Goal: Task Accomplishment & Management: Manage account settings

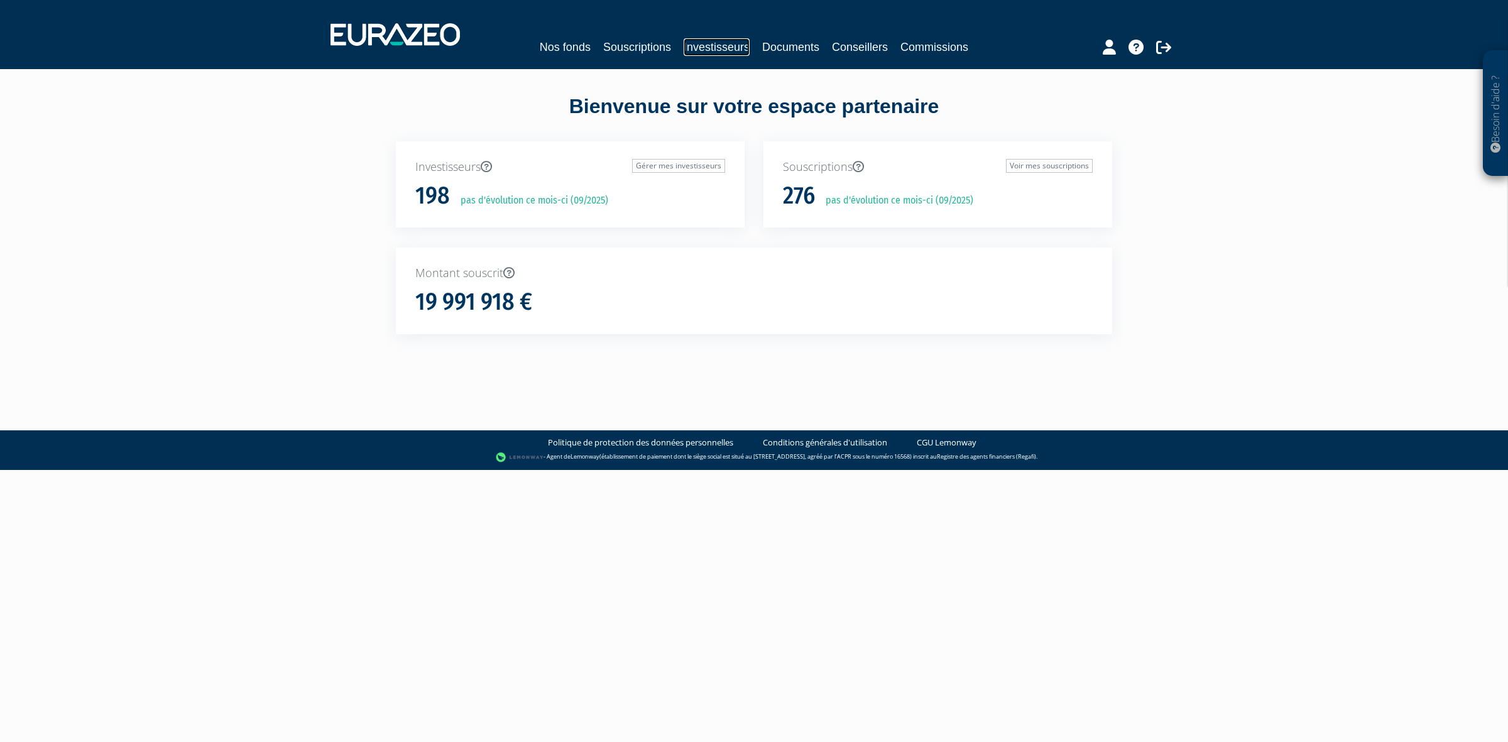
click at [715, 40] on link "Investisseurs" at bounding box center [717, 47] width 66 height 18
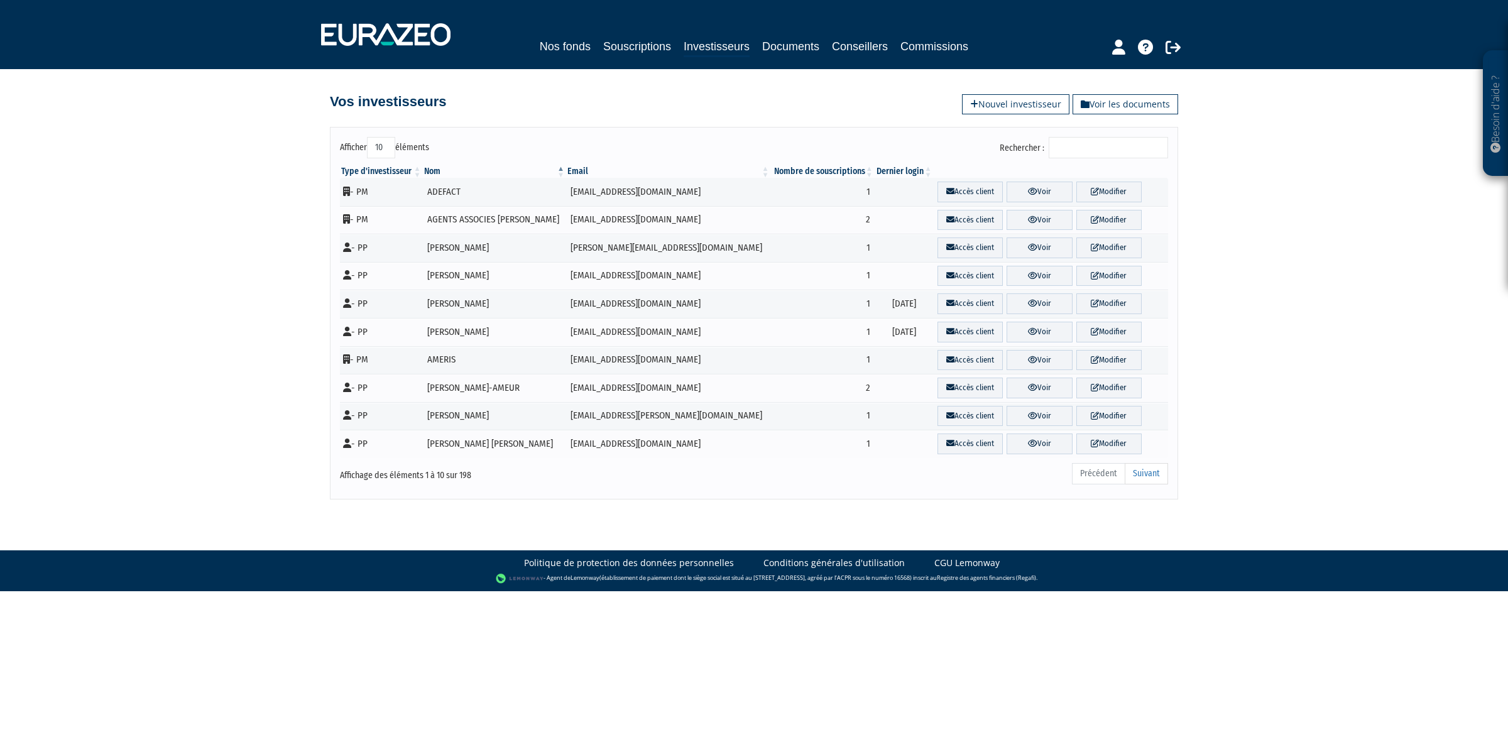
click at [1107, 150] on input "Rechercher :" at bounding box center [1108, 147] width 119 height 21
type input "d"
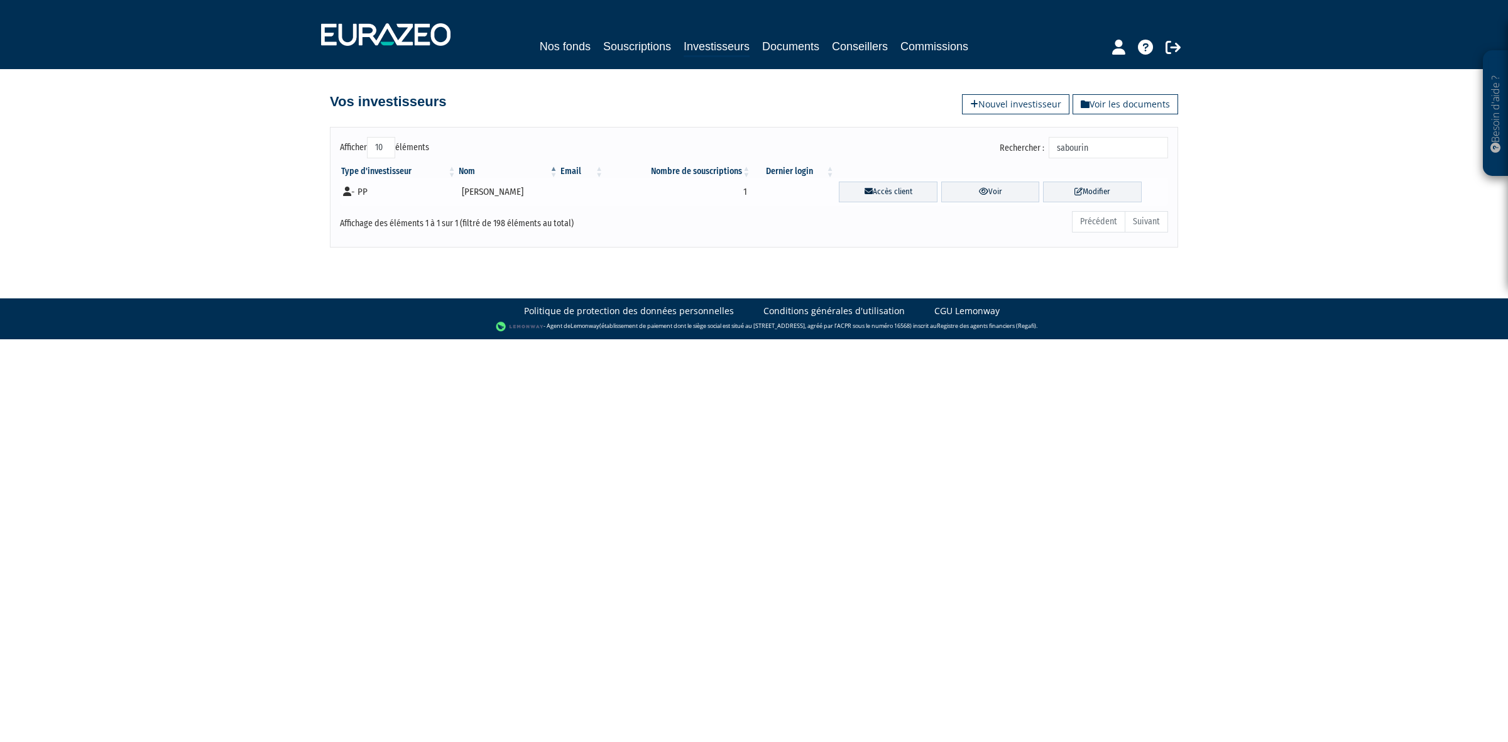
type input "sabourin"
click at [474, 186] on td "[PERSON_NAME]" at bounding box center [508, 192] width 102 height 28
click at [477, 197] on td "[PERSON_NAME]" at bounding box center [508, 192] width 102 height 28
click at [893, 192] on link "Accès client" at bounding box center [888, 192] width 99 height 21
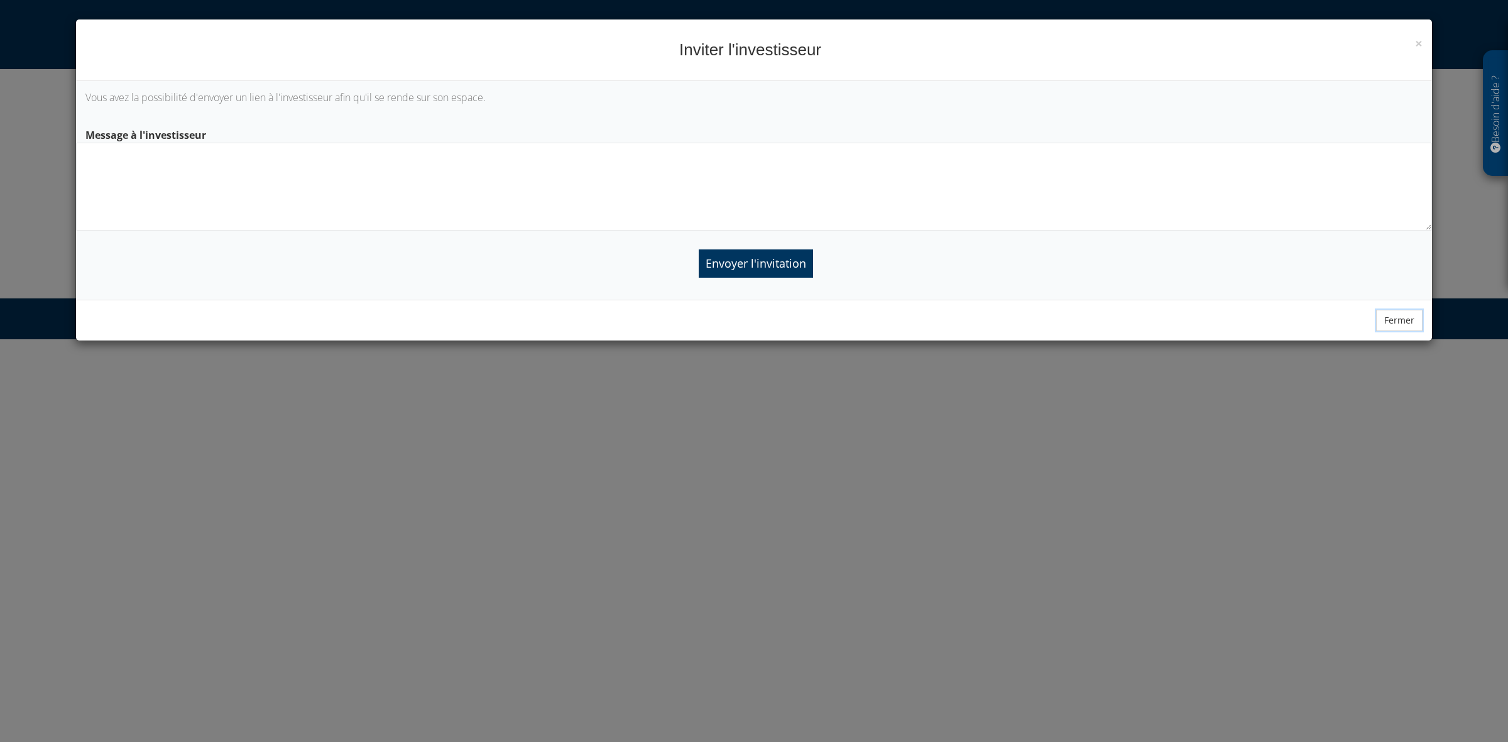
click at [1392, 325] on button "Fermer" at bounding box center [1399, 320] width 46 height 21
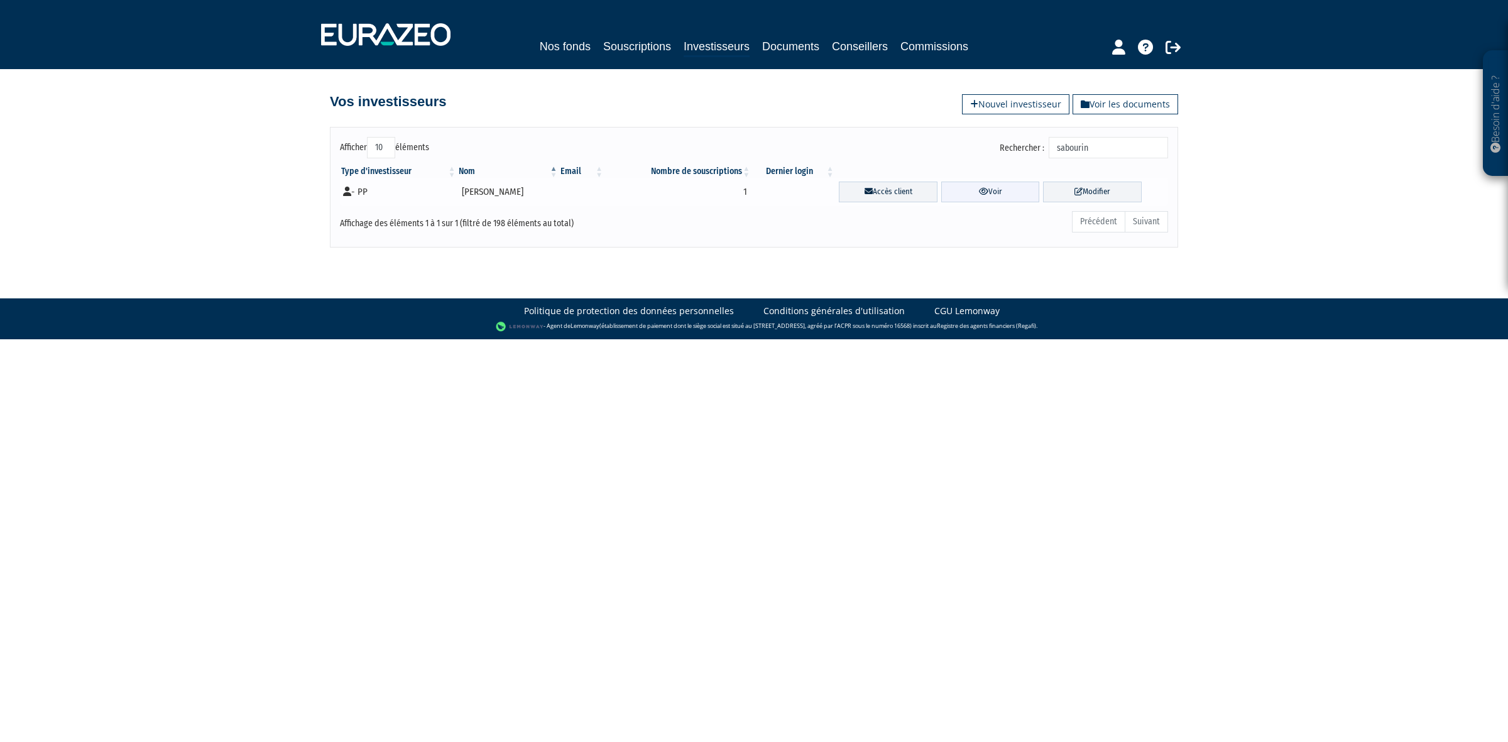
click at [990, 195] on link "Voir" at bounding box center [990, 192] width 99 height 21
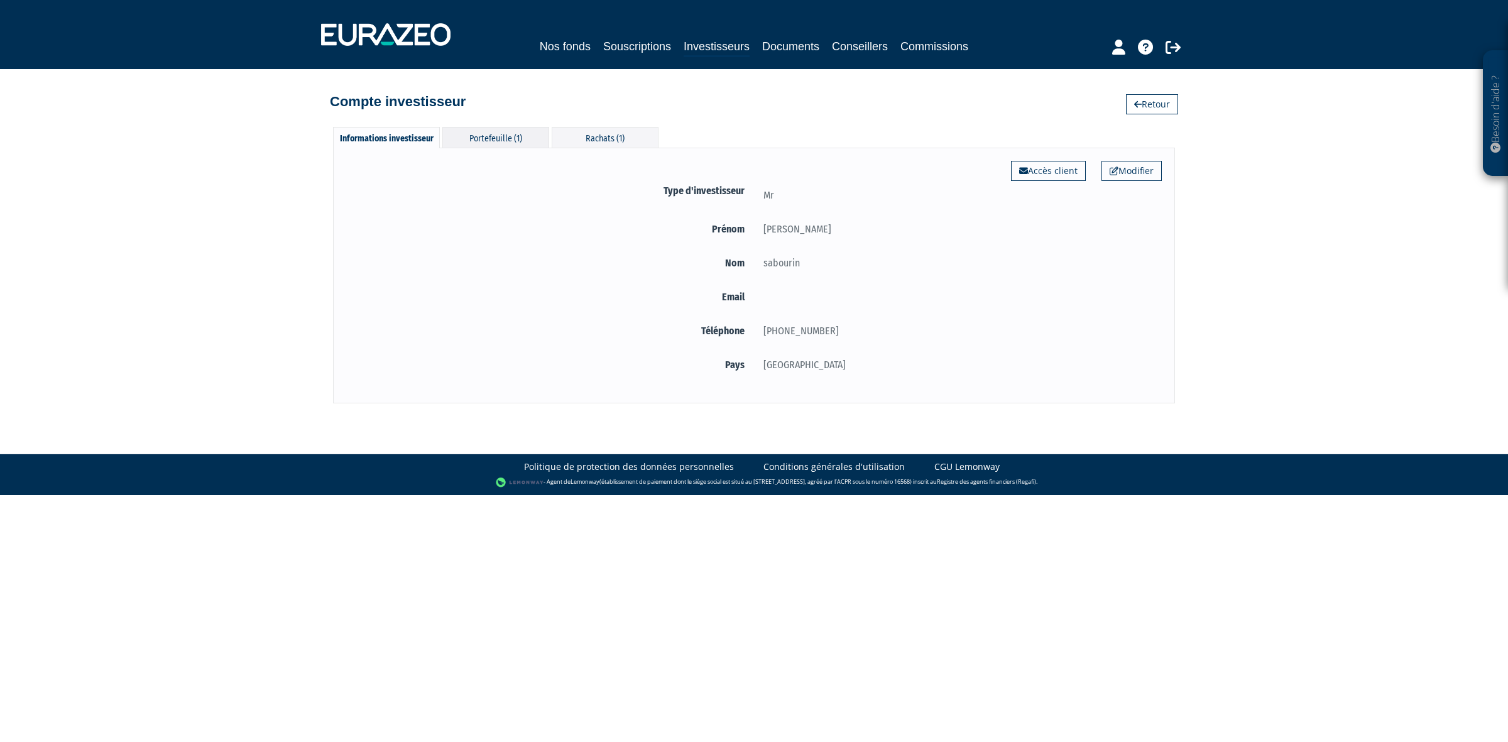
click at [493, 139] on div "Portefeuille (1)" at bounding box center [495, 137] width 107 height 21
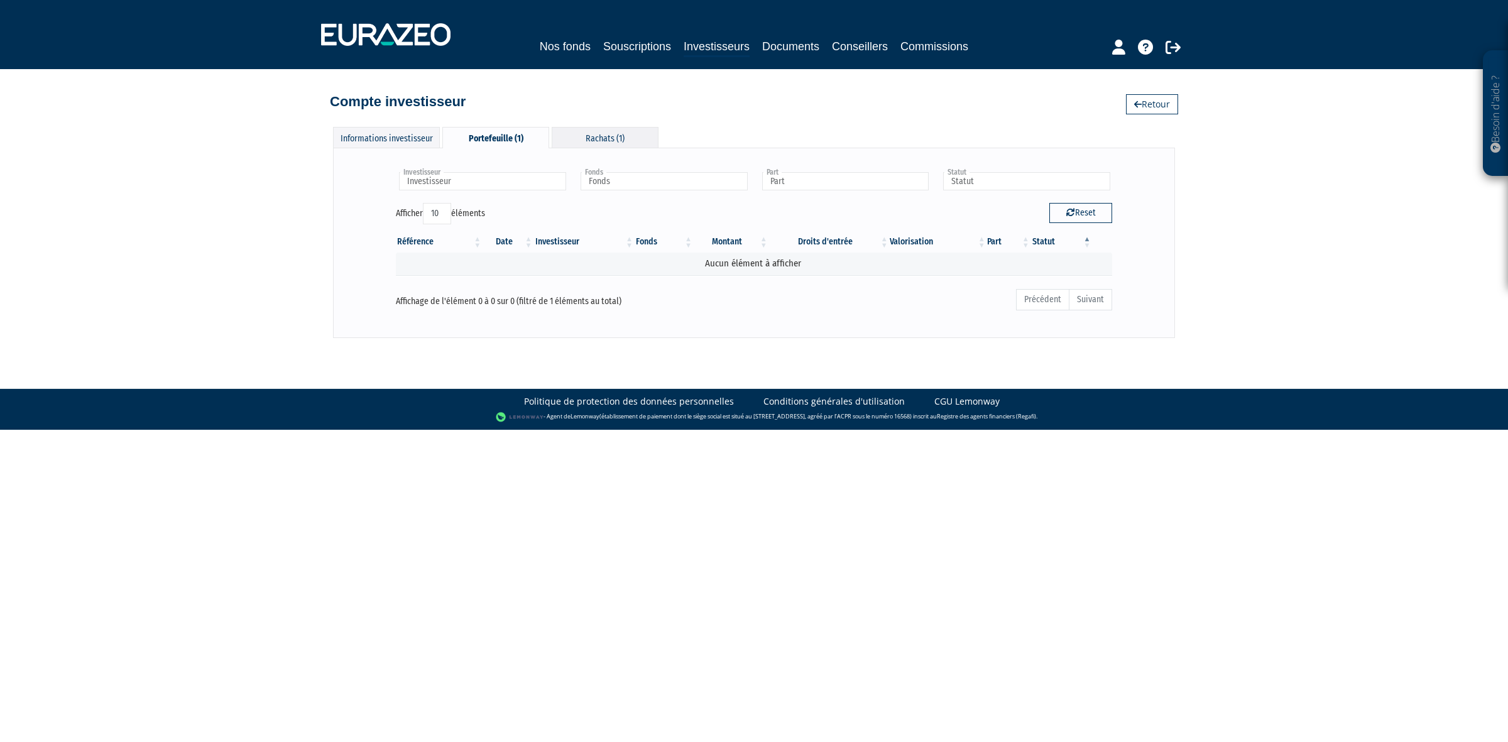
click at [636, 146] on div "Rachats (1)" at bounding box center [605, 137] width 107 height 21
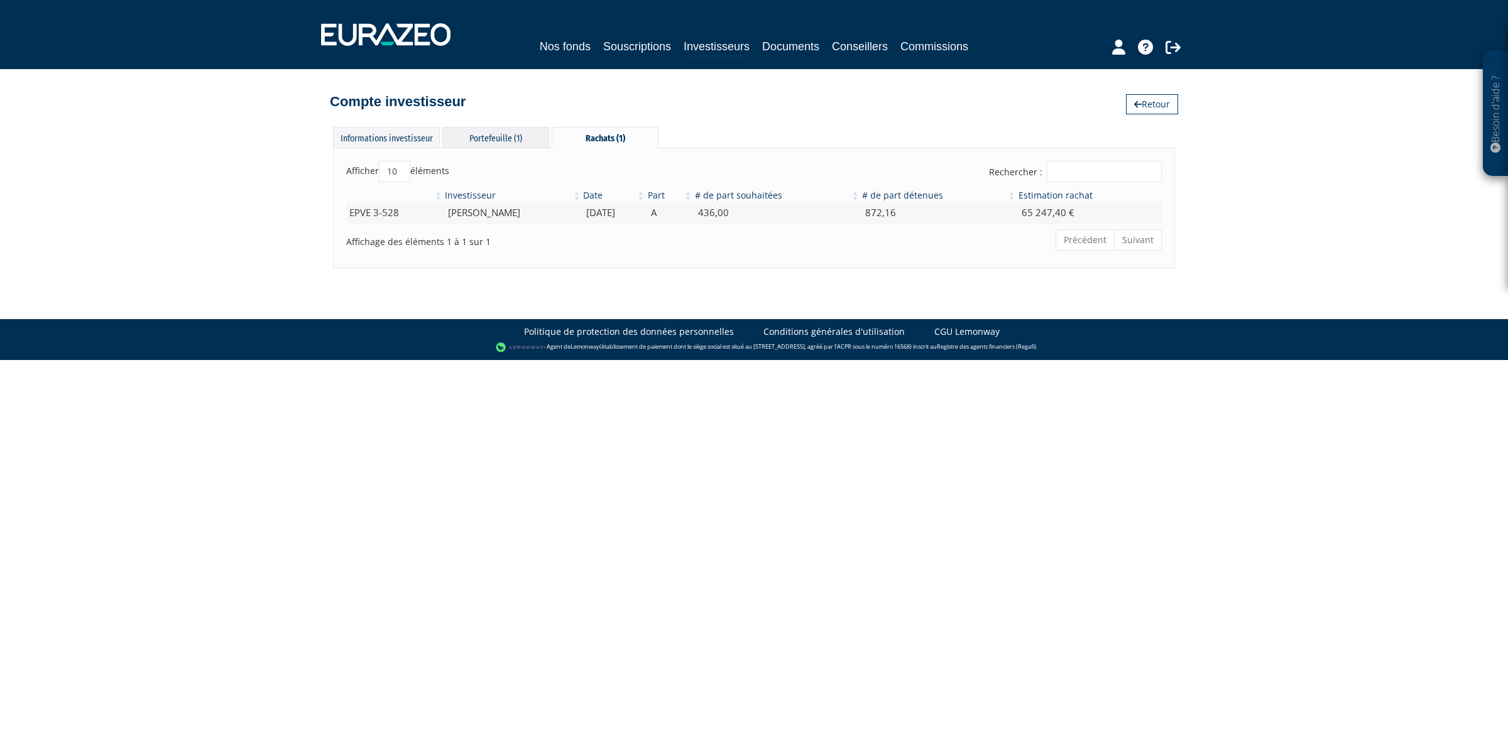
click at [511, 142] on div "Portefeuille (1)" at bounding box center [495, 137] width 107 height 21
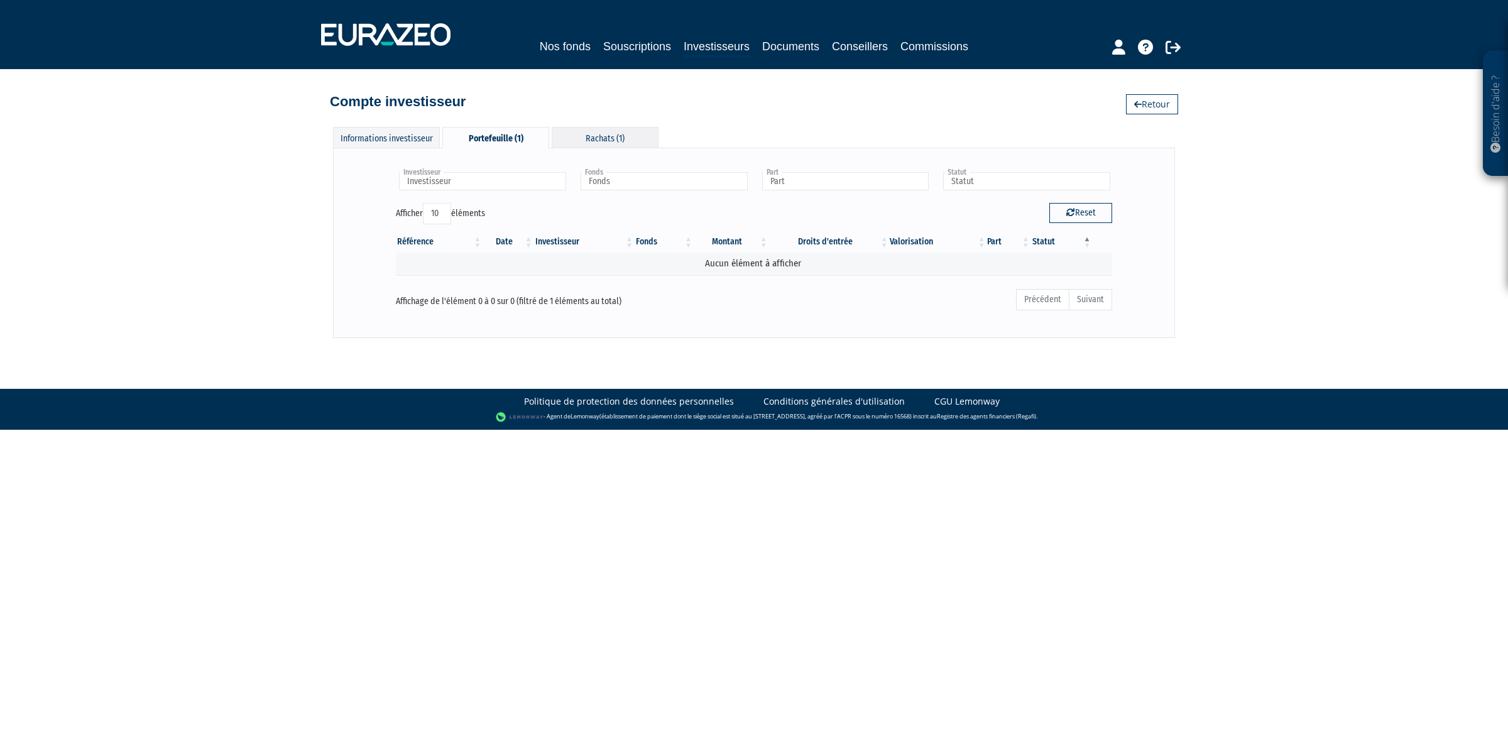
click at [575, 127] on div "Rachats (1)" at bounding box center [605, 137] width 107 height 21
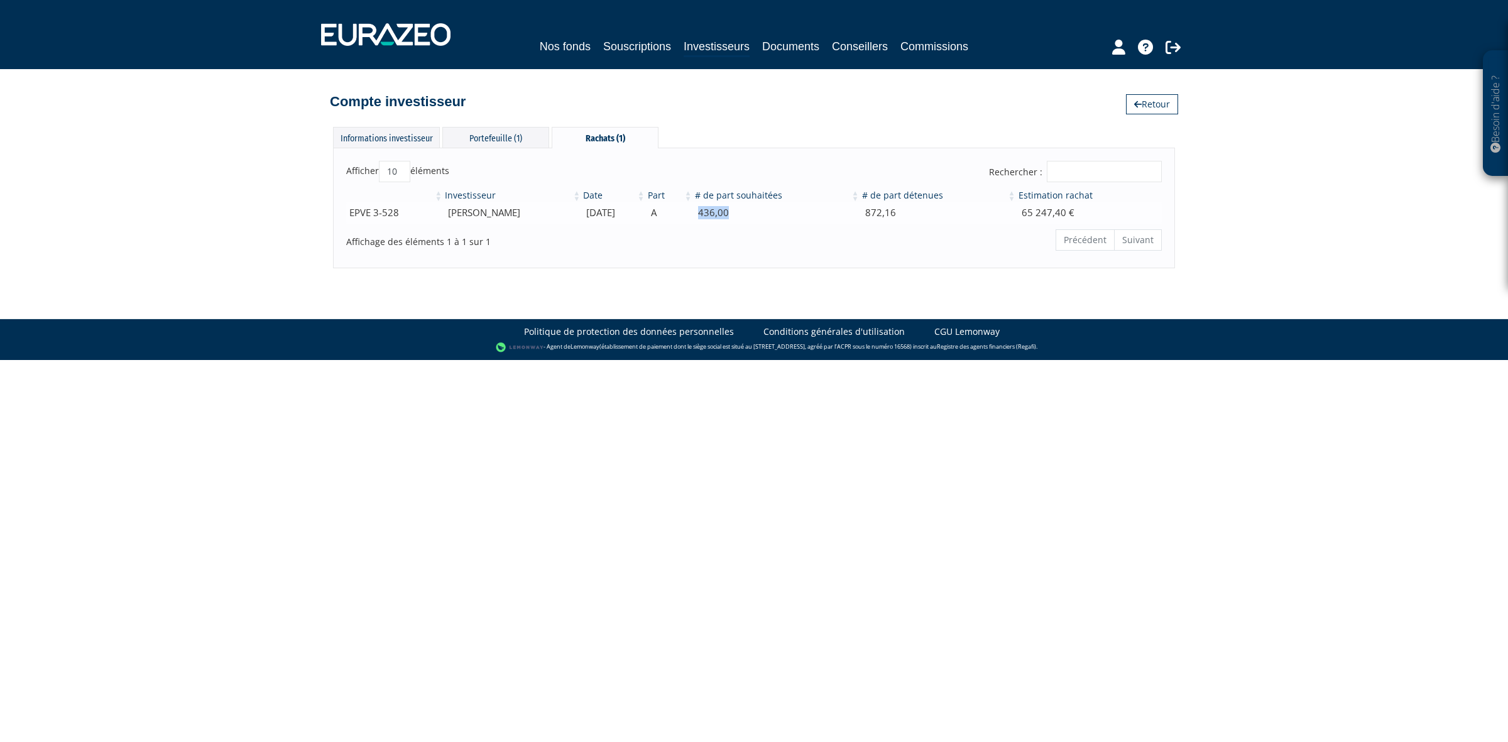
drag, startPoint x: 717, startPoint y: 209, endPoint x: 749, endPoint y: 206, distance: 31.6
click at [749, 206] on td "436,00" at bounding box center [777, 213] width 167 height 22
click at [738, 247] on div "Précédent Suivant" at bounding box center [928, 241] width 468 height 27
drag, startPoint x: 719, startPoint y: 212, endPoint x: 751, endPoint y: 207, distance: 32.3
click at [751, 207] on td "436,00" at bounding box center [777, 213] width 167 height 22
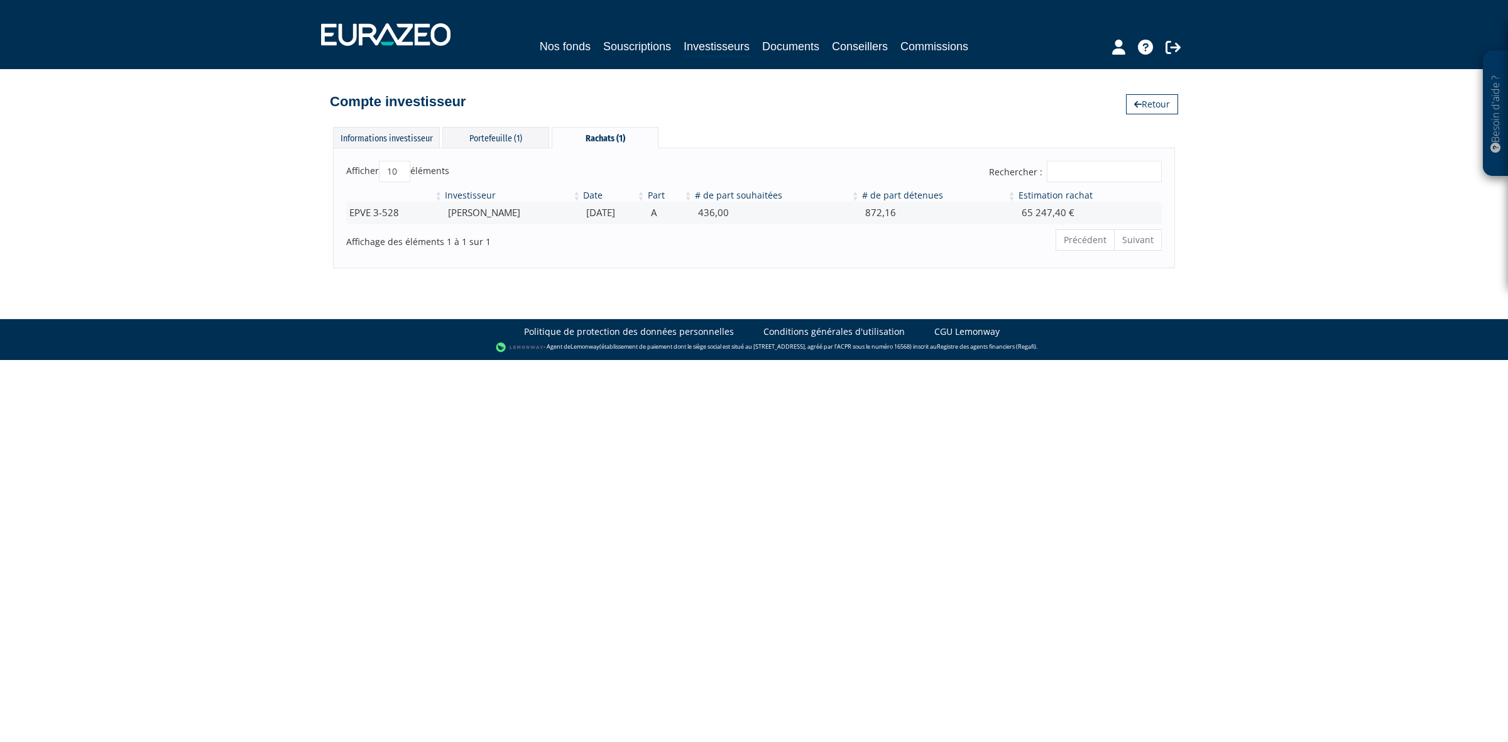
click at [827, 150] on div "Afficher 10 25 50 100 éléments Rechercher : Investisseur Date Part # de part so…" at bounding box center [754, 208] width 842 height 120
drag, startPoint x: 720, startPoint y: 217, endPoint x: 755, endPoint y: 217, distance: 34.6
click at [755, 217] on td "436,00" at bounding box center [777, 213] width 167 height 22
click at [685, 261] on div "Afficher 10 25 50 100 éléments Rechercher : Investisseur Date Part # de part so…" at bounding box center [754, 208] width 842 height 120
click at [508, 133] on div "Portefeuille (1)" at bounding box center [495, 137] width 107 height 21
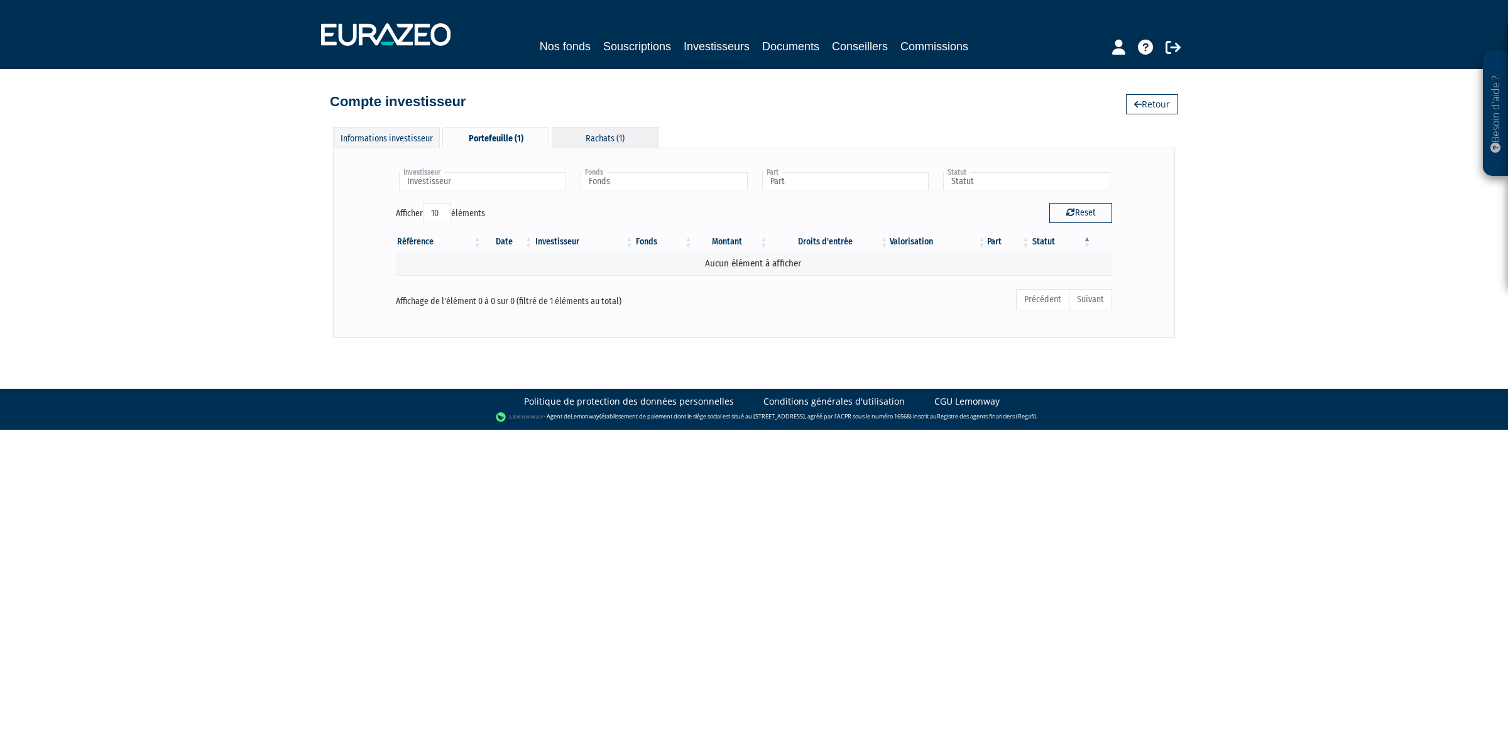
click at [604, 138] on div "Rachats (1)" at bounding box center [605, 137] width 107 height 21
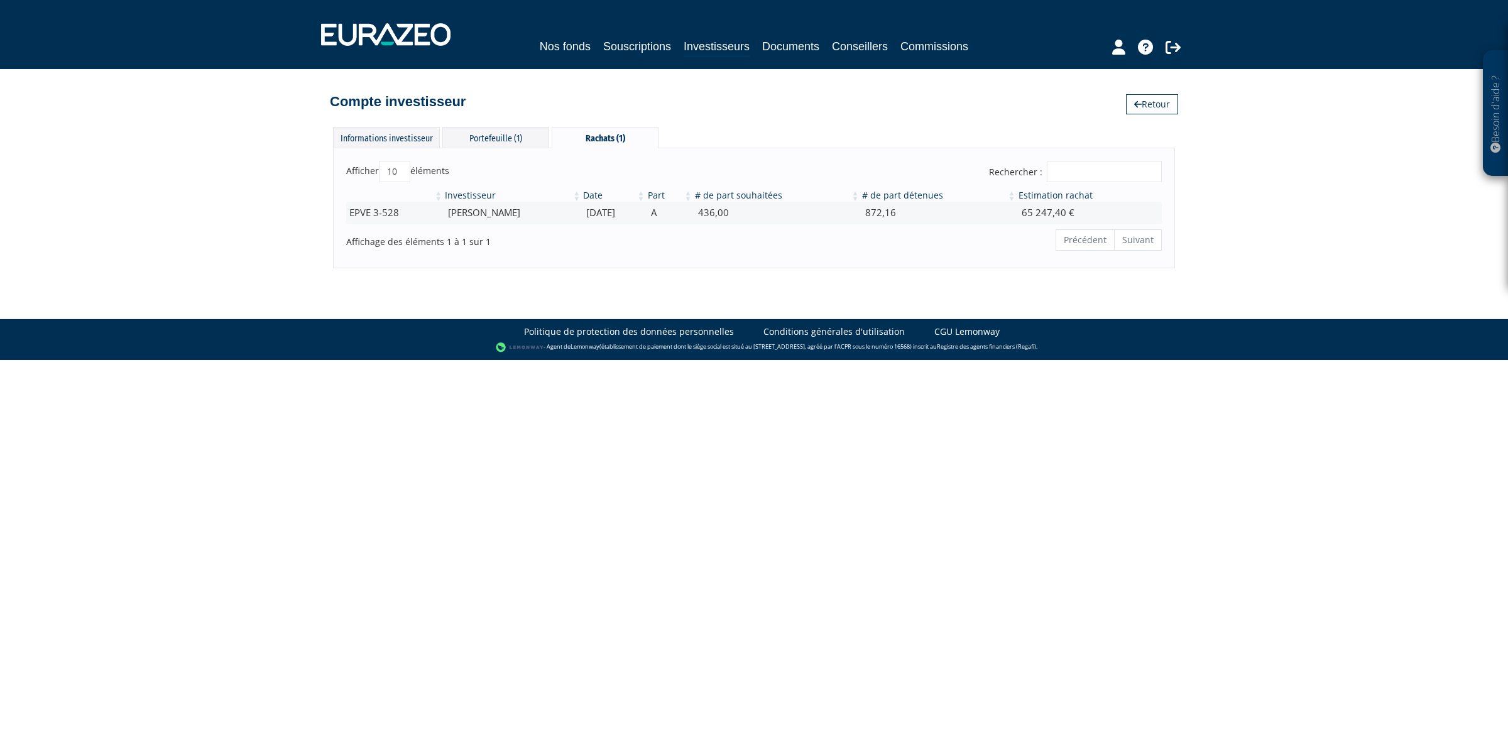
drag, startPoint x: 479, startPoint y: 143, endPoint x: 520, endPoint y: 154, distance: 42.4
click at [479, 143] on div "Portefeuille (1)" at bounding box center [495, 137] width 107 height 21
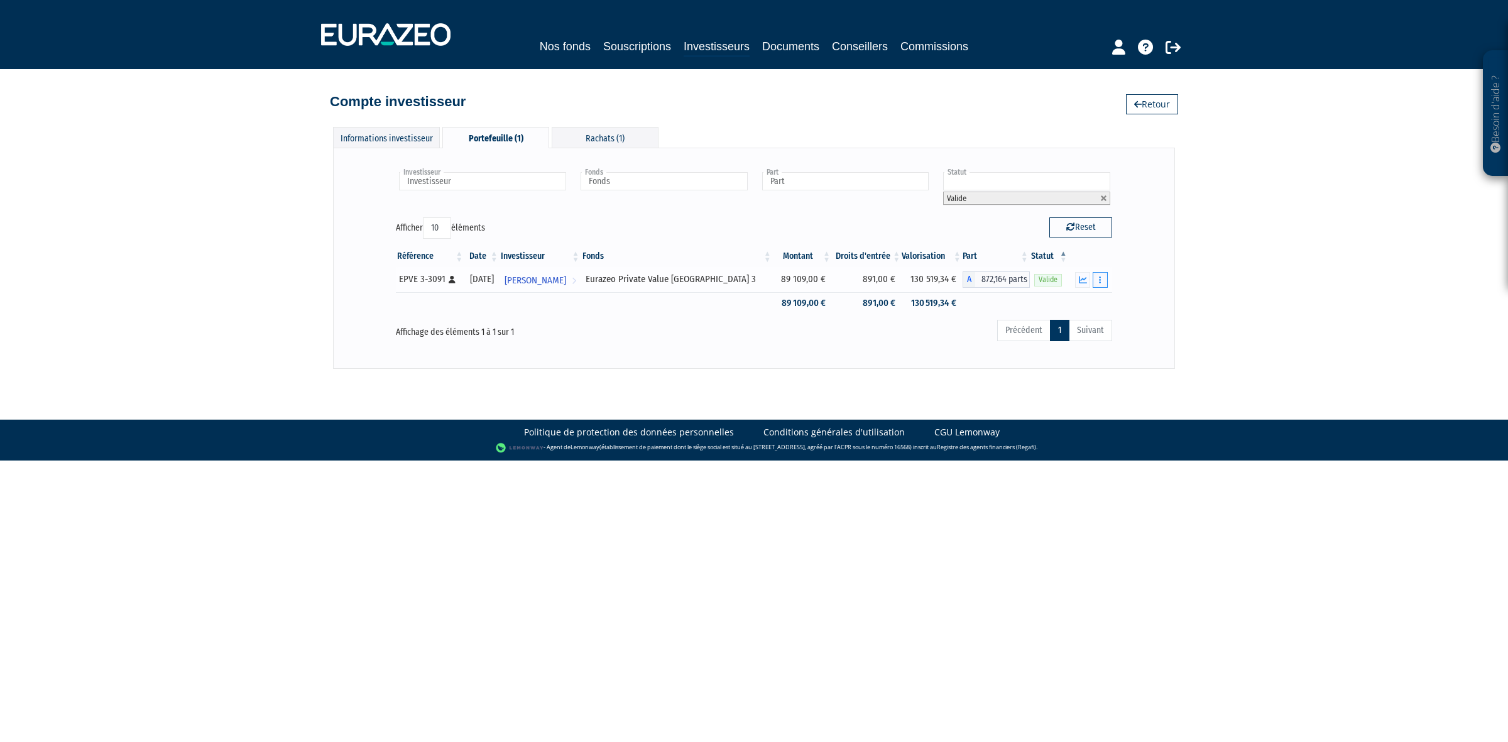
click at [1099, 281] on icon "button" at bounding box center [1100, 280] width 2 height 8
click at [1167, 280] on div "Investisseur HENRI sabourin Investisseur Fonds Eurazeo Private Value Europe 3 F…" at bounding box center [754, 258] width 842 height 221
click at [584, 140] on div "Rachats (1)" at bounding box center [605, 137] width 107 height 21
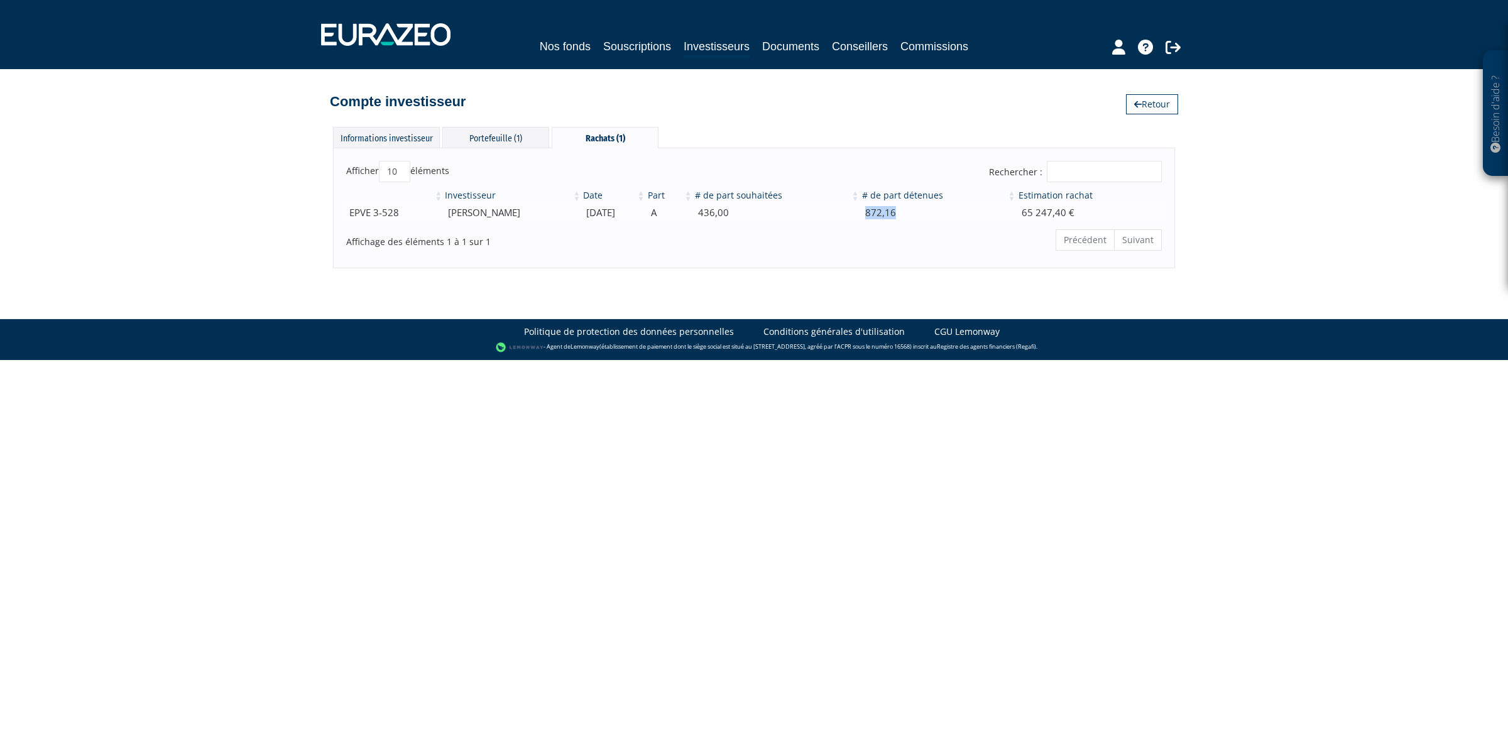
drag, startPoint x: 875, startPoint y: 215, endPoint x: 917, endPoint y: 217, distance: 42.7
click at [917, 217] on td "872,16" at bounding box center [939, 213] width 156 height 22
click at [538, 133] on div "Portefeuille (1)" at bounding box center [495, 137] width 107 height 21
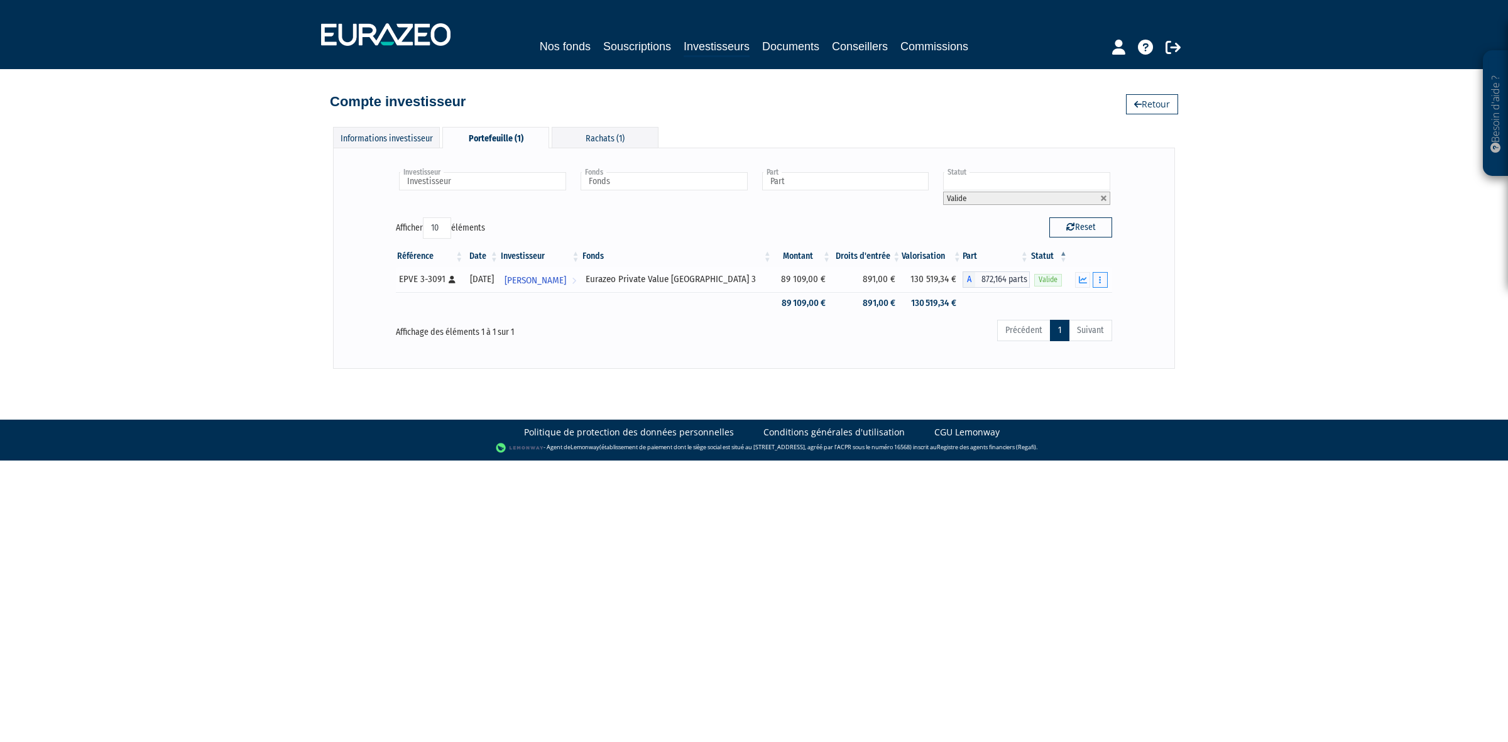
click at [1103, 281] on button "button" at bounding box center [1100, 280] width 15 height 16
click at [1101, 281] on icon "button" at bounding box center [1100, 280] width 2 height 8
click at [275, 334] on div "Besoin d'aide ? × J'ai besoin d'aide Si vous avez une question à propos du fonc…" at bounding box center [754, 184] width 1508 height 369
click at [624, 146] on div "Rachats (1)" at bounding box center [605, 137] width 107 height 21
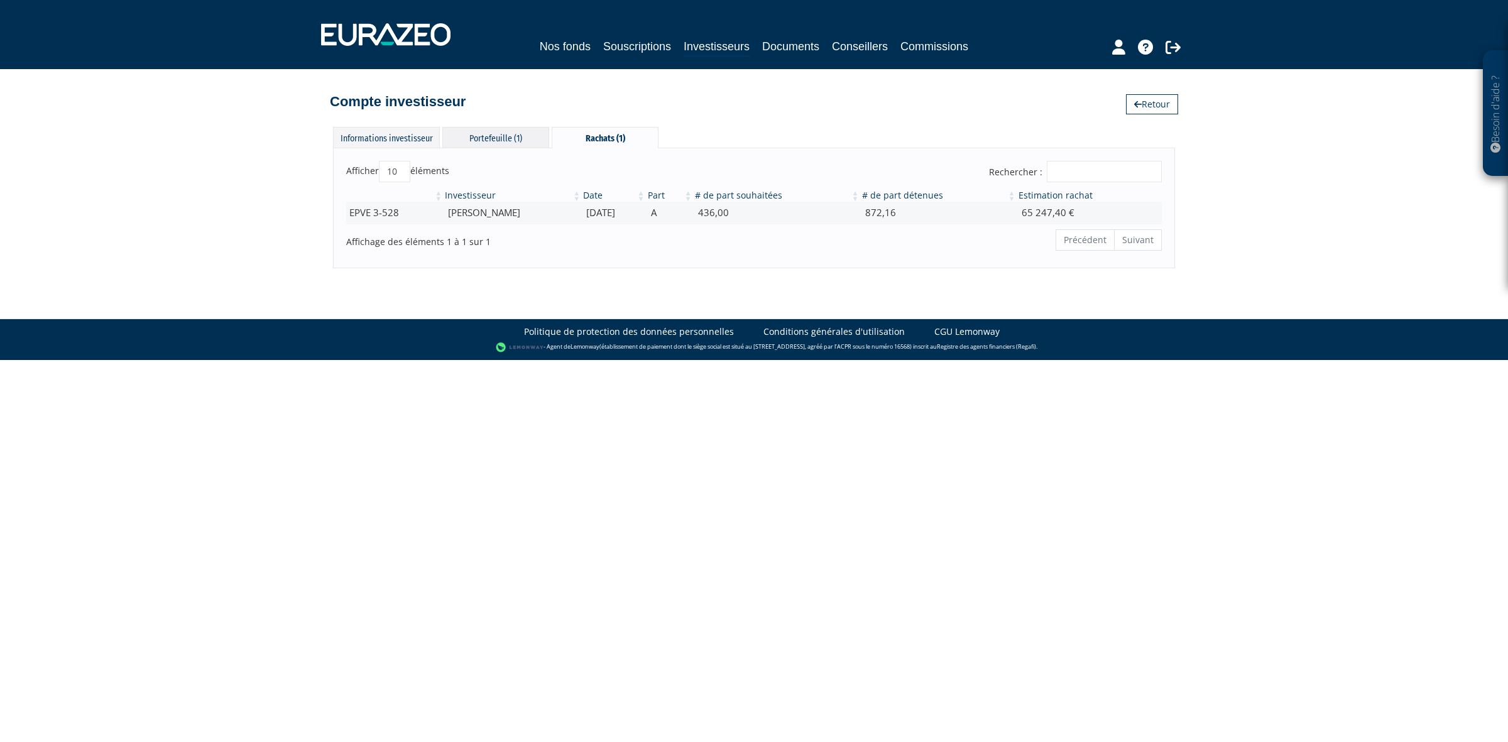
click at [504, 132] on div "Portefeuille (1)" at bounding box center [495, 137] width 107 height 21
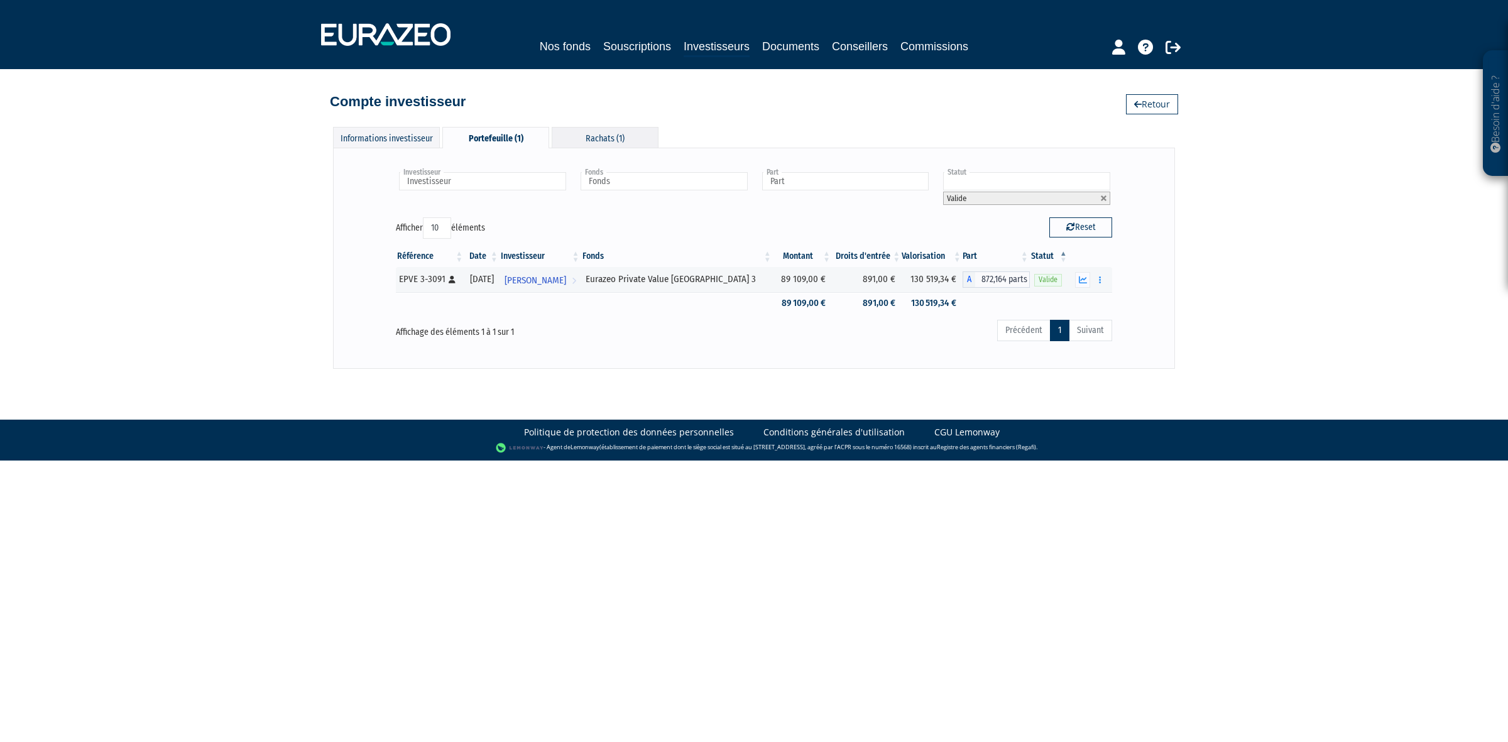
click at [627, 134] on div "Rachats (1)" at bounding box center [605, 137] width 107 height 21
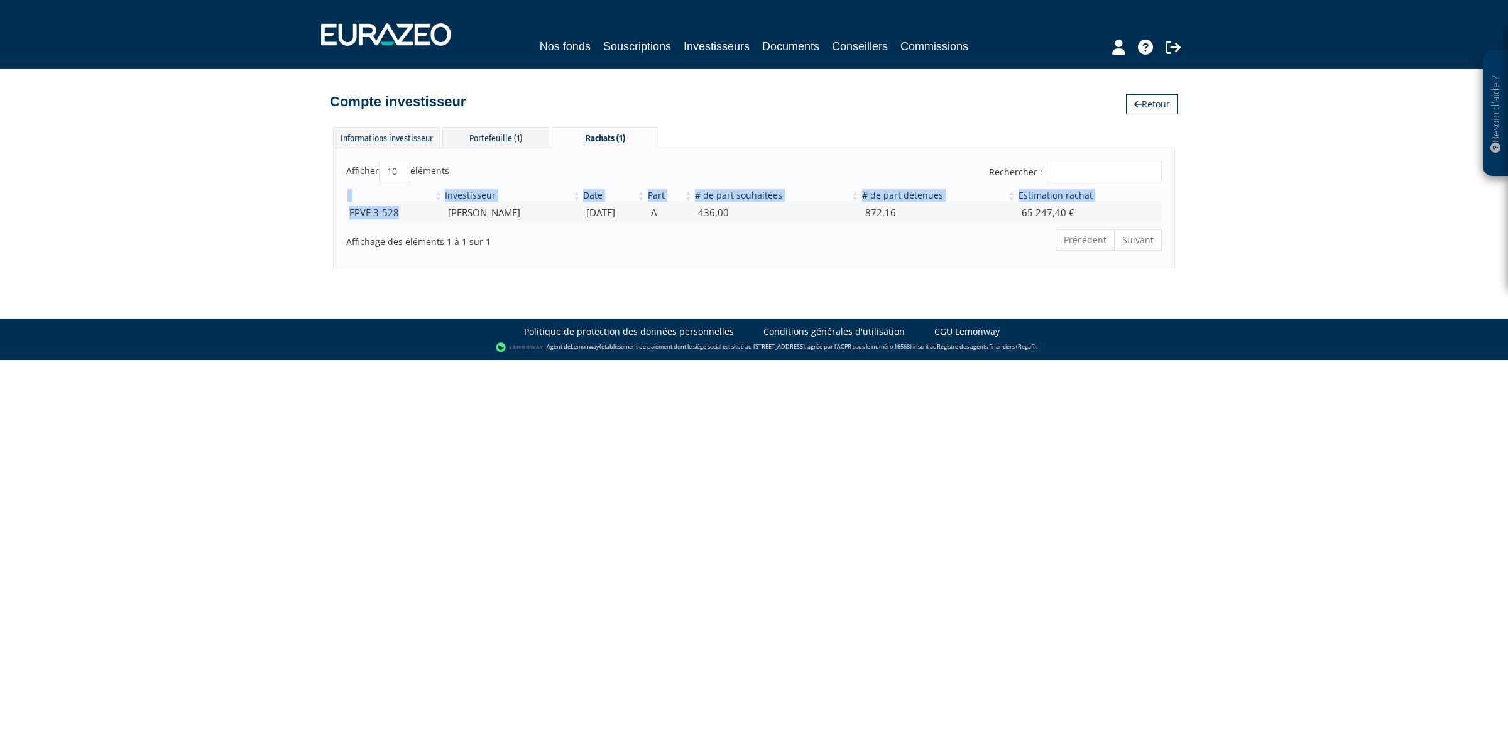
drag, startPoint x: 405, startPoint y: 214, endPoint x: 339, endPoint y: 214, distance: 66.0
click at [339, 214] on div "Investisseur Date Part # de part souhaitées # de part détenues Estimation racha…" at bounding box center [754, 206] width 834 height 42
click at [288, 217] on div "Besoin d'aide ? × J'ai besoin d'aide Si vous avez une question à propos du fonc…" at bounding box center [754, 134] width 1508 height 268
drag, startPoint x: 396, startPoint y: 217, endPoint x: 330, endPoint y: 217, distance: 66.0
click at [330, 217] on div "Besoin d'aide ? × J'ai besoin d'aide Si vous avez une question à propos du fonc…" at bounding box center [754, 134] width 1508 height 268
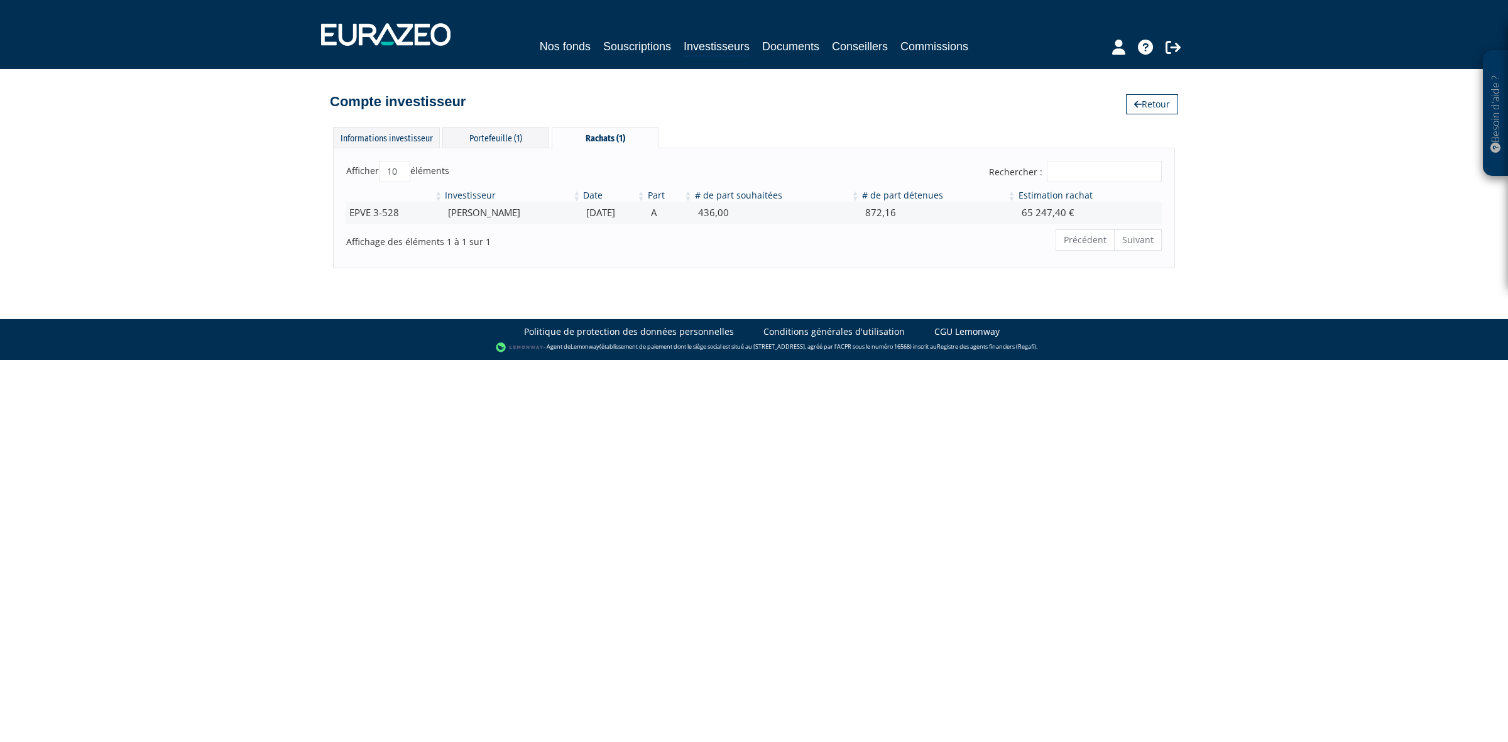
click at [239, 206] on div "Besoin d'aide ? × J'ai besoin d'aide Si vous avez une question à propos du fonc…" at bounding box center [754, 134] width 1508 height 268
click at [451, 139] on div "Portefeuille (1)" at bounding box center [495, 137] width 107 height 21
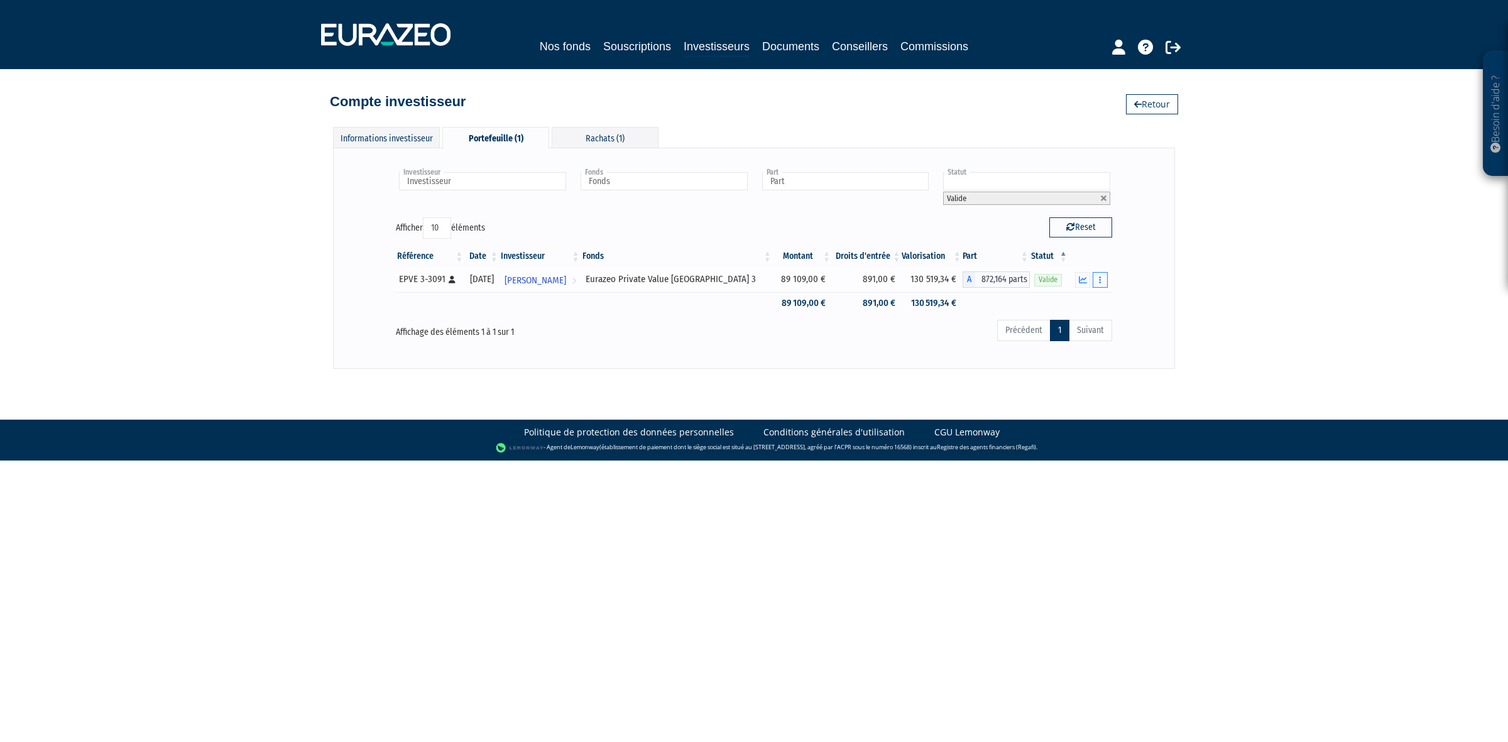
click at [1093, 277] on button "button" at bounding box center [1100, 280] width 15 height 16
click at [1099, 281] on icon "button" at bounding box center [1100, 280] width 2 height 8
drag, startPoint x: 749, startPoint y: 305, endPoint x: 824, endPoint y: 305, distance: 75.4
click at [824, 305] on tr "89 109,00 € 891,00 € 130 519,34 €" at bounding box center [754, 303] width 716 height 22
drag, startPoint x: 875, startPoint y: 305, endPoint x: 949, endPoint y: 305, distance: 74.1
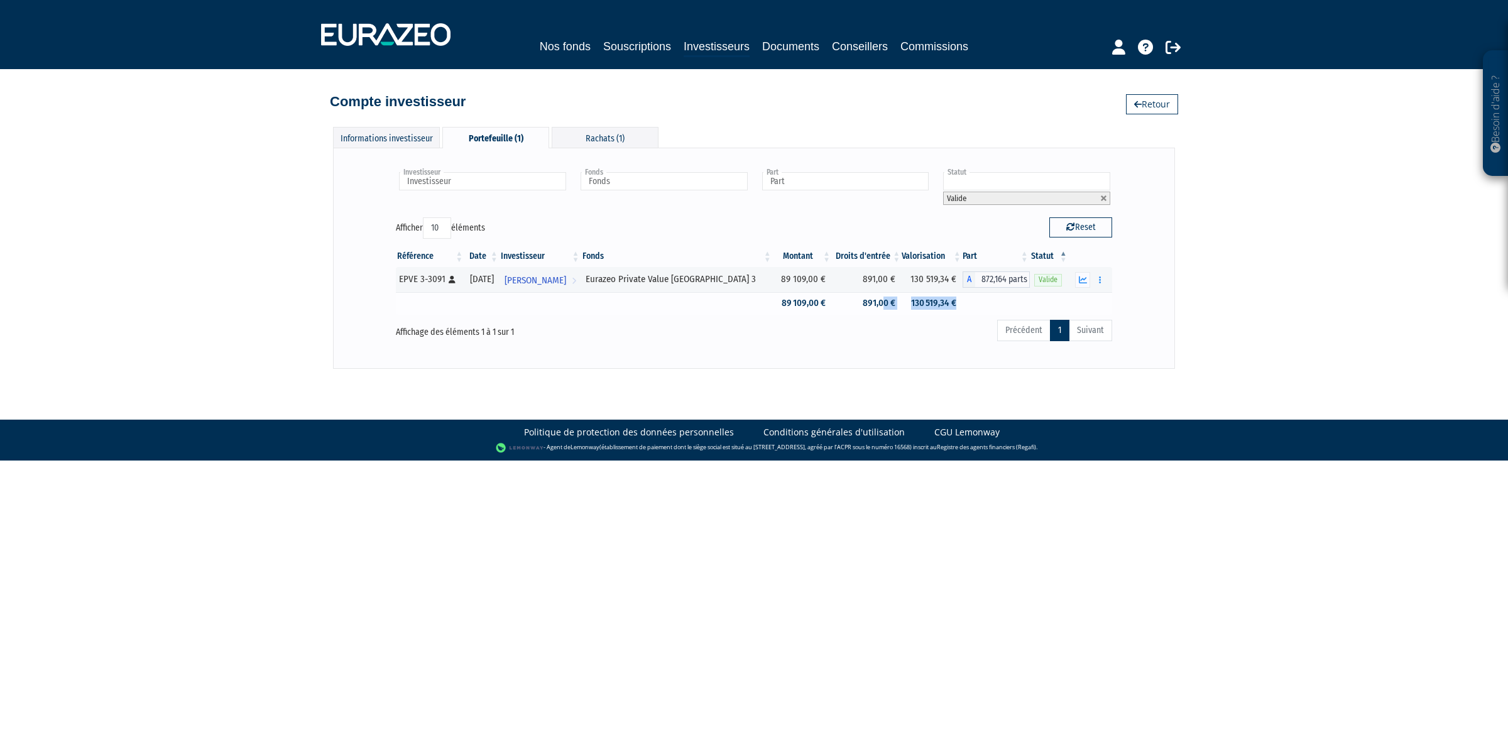
click at [949, 305] on tr "89 109,00 € 891,00 € 130 519,34 €" at bounding box center [754, 303] width 716 height 22
click at [854, 400] on body "Besoin d'aide ? × J'ai besoin d'aide Si vous avez une question à propos du fonc…" at bounding box center [754, 230] width 1508 height 461
drag, startPoint x: 953, startPoint y: 309, endPoint x: 726, endPoint y: 312, distance: 226.8
click at [726, 312] on tr "89 109,00 € 891,00 € 130 519,34 €" at bounding box center [754, 303] width 716 height 22
click at [698, 397] on body "Besoin d'aide ? × J'ai besoin d'aide Si vous avez une question à propos du fonc…" at bounding box center [754, 230] width 1508 height 461
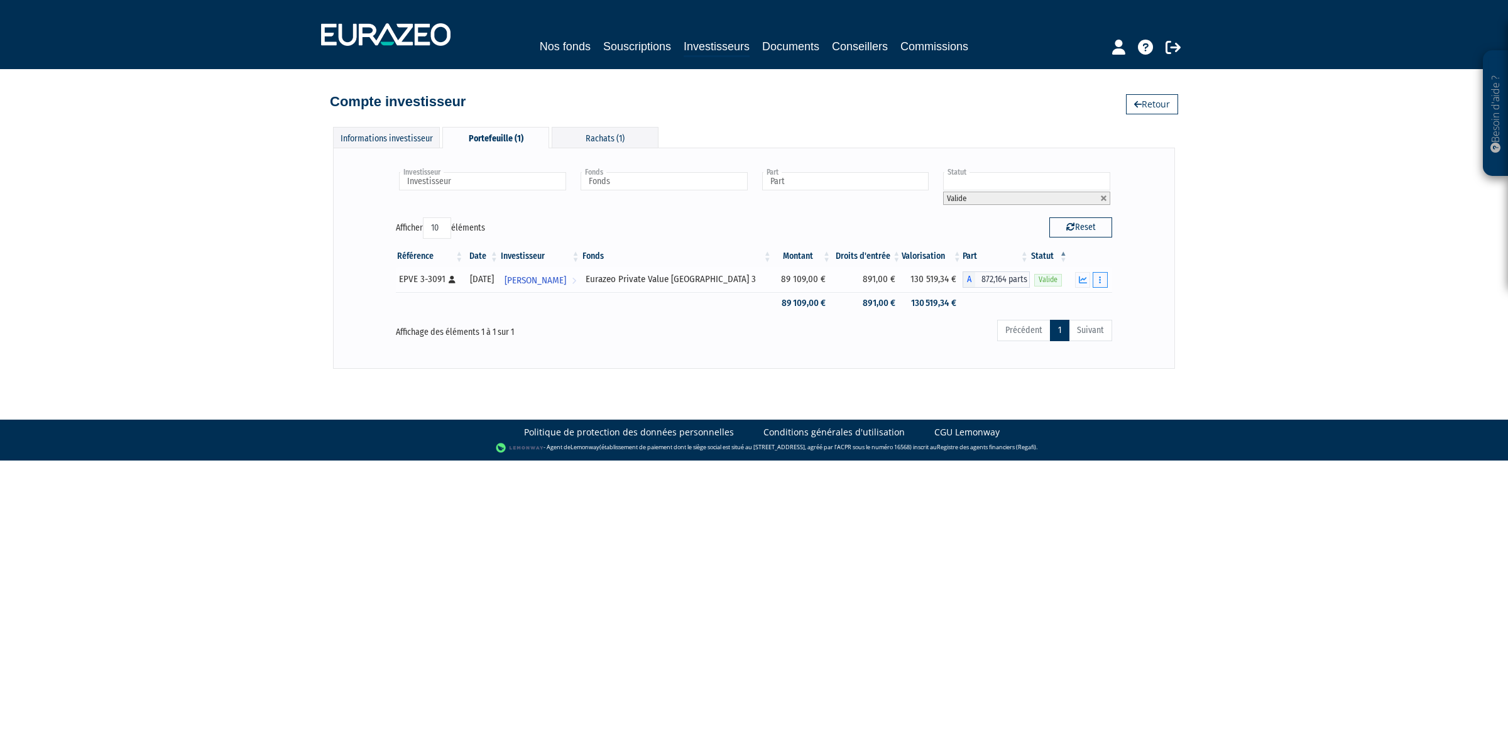
click at [1097, 281] on button "button" at bounding box center [1100, 280] width 15 height 16
click at [1324, 293] on div "Besoin d'aide ? × J'ai besoin d'aide Si vous avez une question à propos du fonc…" at bounding box center [754, 184] width 1508 height 369
drag, startPoint x: 975, startPoint y: 303, endPoint x: 670, endPoint y: 303, distance: 304.7
click at [670, 303] on tr "89 109,00 € 891,00 € 130 519,34 €" at bounding box center [754, 303] width 716 height 22
click at [581, 415] on body "Besoin d'aide ? × J'ai besoin d'aide Si vous avez une question à propos du fonc…" at bounding box center [754, 230] width 1508 height 461
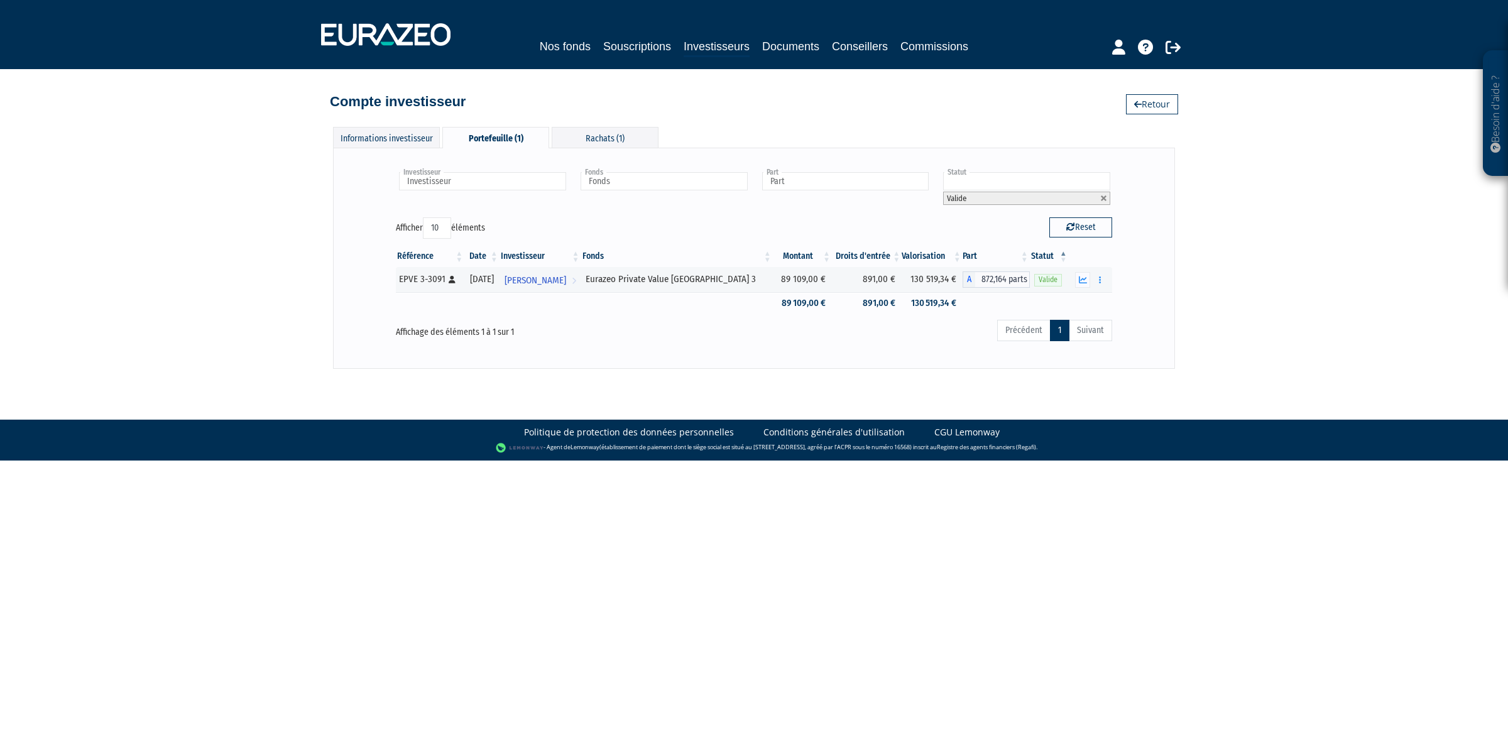
click at [717, 377] on body "Besoin d'aide ? × J'ai besoin d'aide Si vous avez une question à propos du fonc…" at bounding box center [754, 230] width 1508 height 461
click at [507, 328] on div "Affichage des éléments 1 à 1 sur 1" at bounding box center [540, 329] width 288 height 20
click at [608, 349] on div "Investisseur HENRI sabourin Investisseur Fonds Eurazeo Private Value Europe 3 F…" at bounding box center [753, 258] width 735 height 194
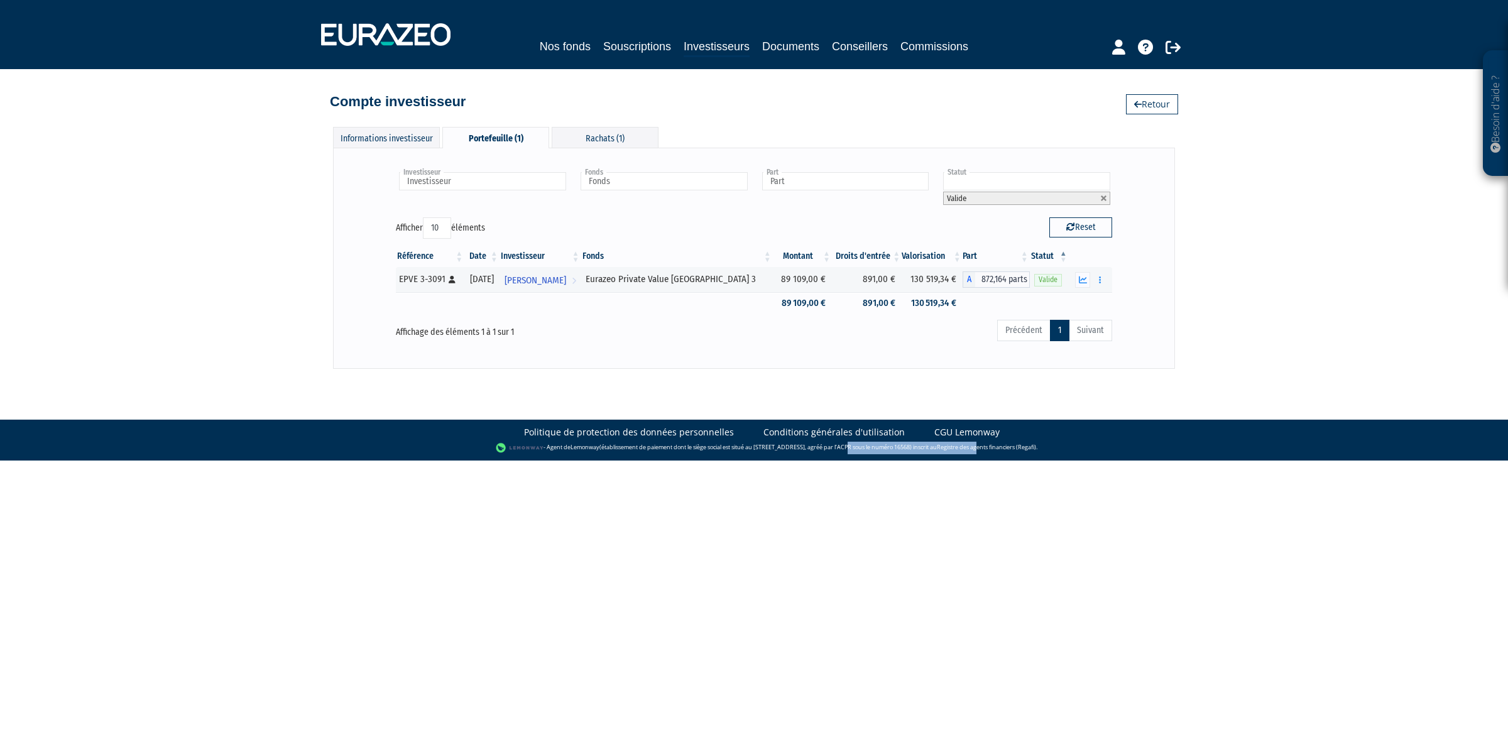
drag, startPoint x: 826, startPoint y: 707, endPoint x: 994, endPoint y: 755, distance: 174.4
click at [994, 461] on html "Besoin d'aide ? × J'ai besoin d'aide Si vous avez une question à propos du fonc…" at bounding box center [754, 230] width 1508 height 461
click at [566, 272] on span "HENRI sabourin" at bounding box center [535, 280] width 62 height 23
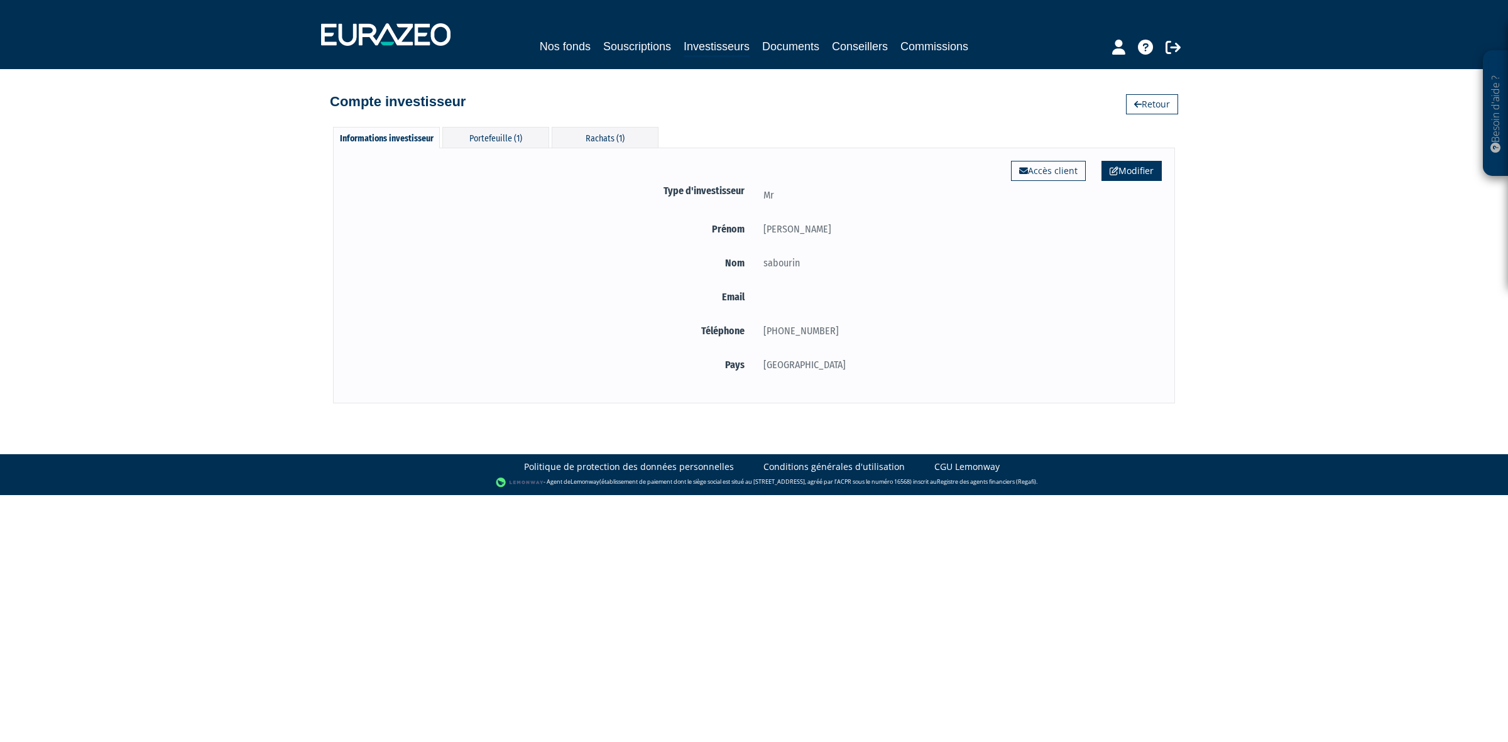
click at [1122, 163] on link "Modifier" at bounding box center [1131, 171] width 60 height 20
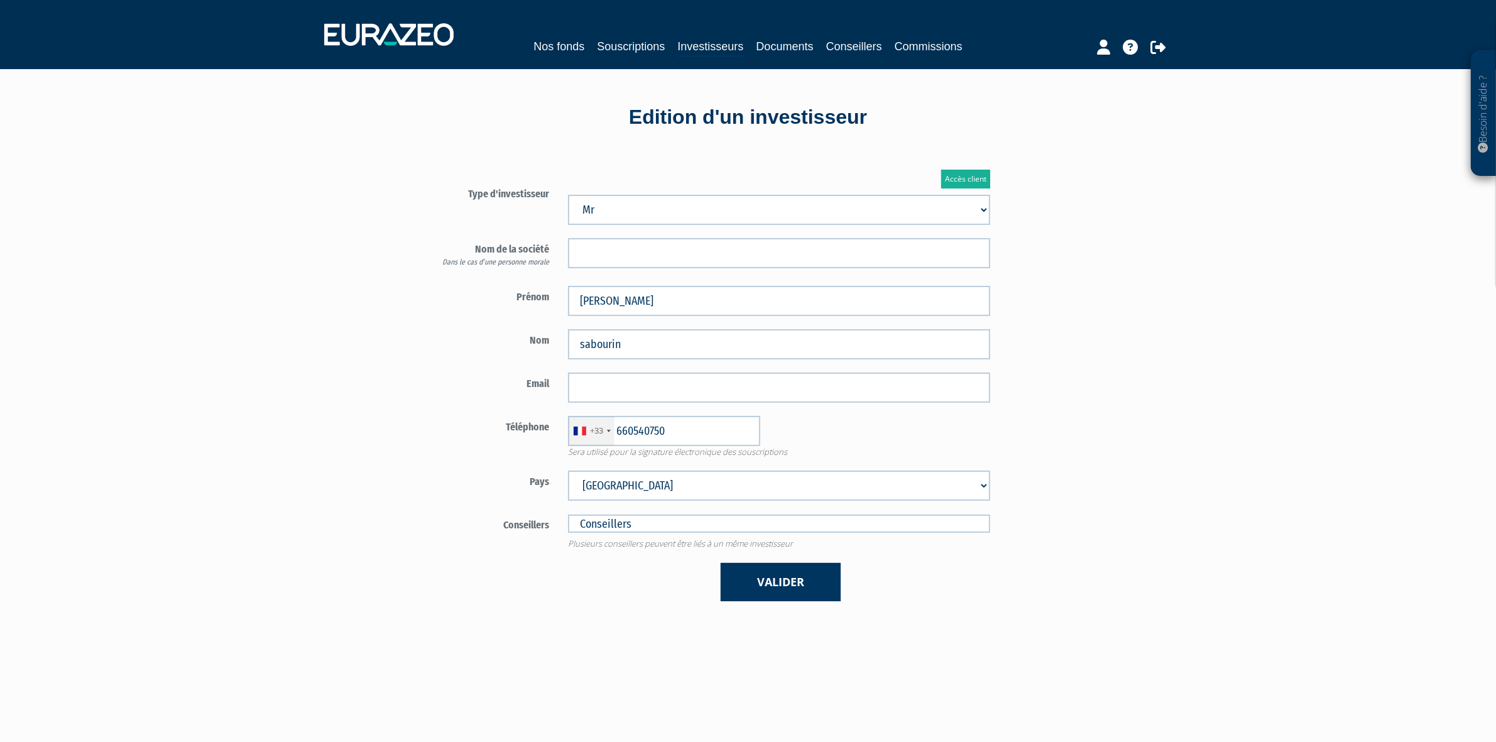
type input "6 60 54 07 50"
click at [600, 394] on input "email" at bounding box center [779, 388] width 422 height 30
paste input "[EMAIL_ADDRESS][DOMAIN_NAME]"
type input "[EMAIL_ADDRESS][DOMAIN_NAME]"
click at [372, 443] on div "Besoin d'aide ? × J'ai besoin d'aide Si vous avez une question à propos du fonc…" at bounding box center [748, 466] width 1496 height 933
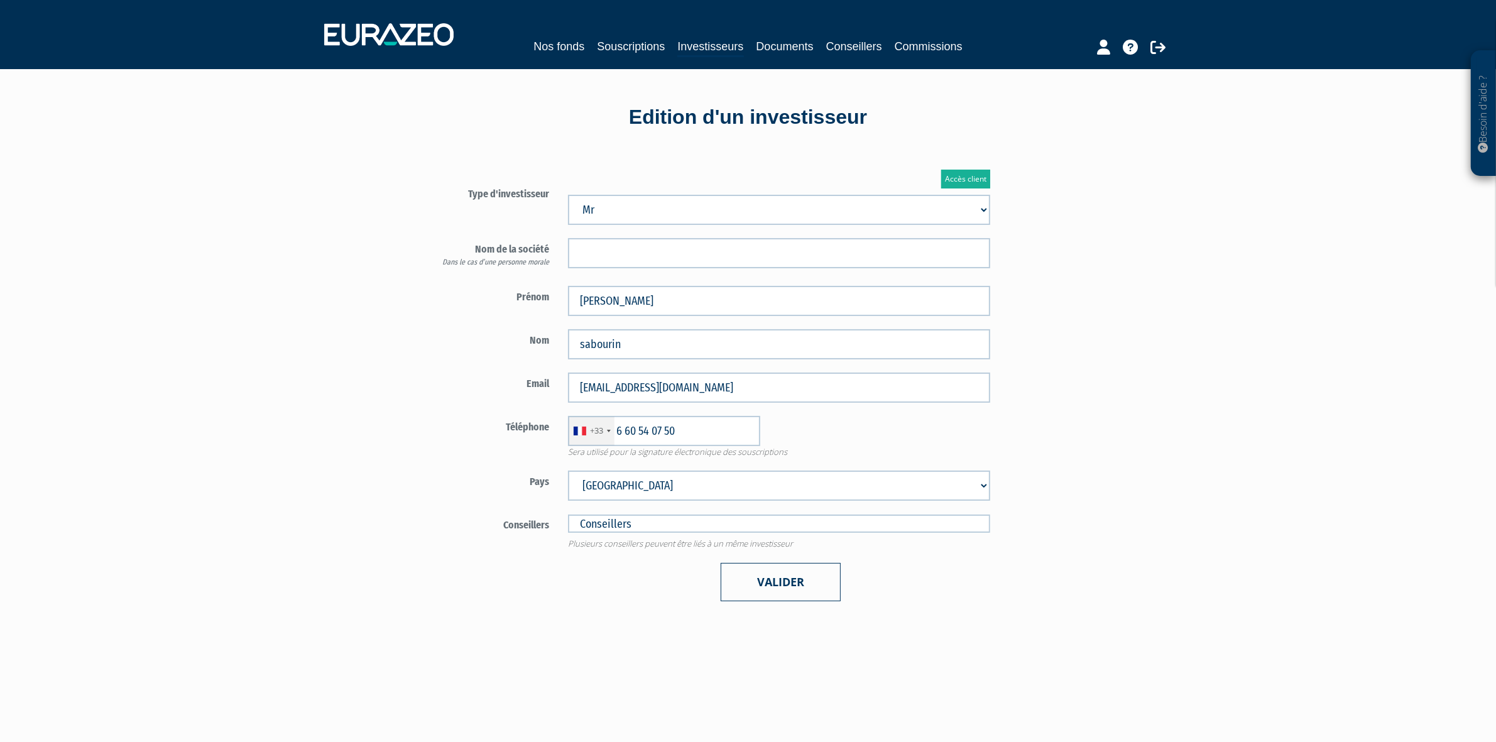
click at [761, 572] on button "Valider" at bounding box center [781, 582] width 120 height 38
